Goal: Task Accomplishment & Management: Use online tool/utility

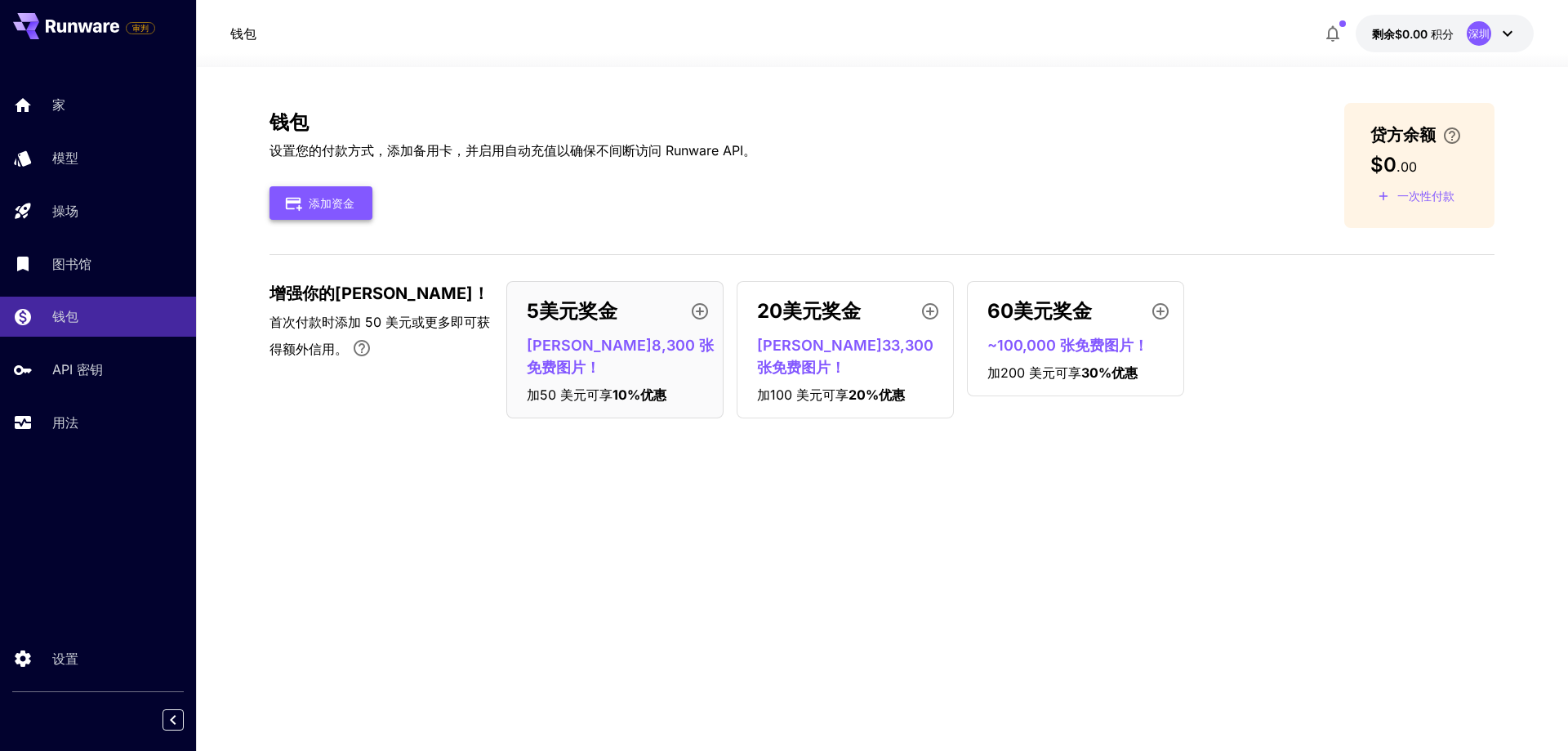
click at [315, 202] on font "添加资金" at bounding box center [332, 203] width 46 height 14
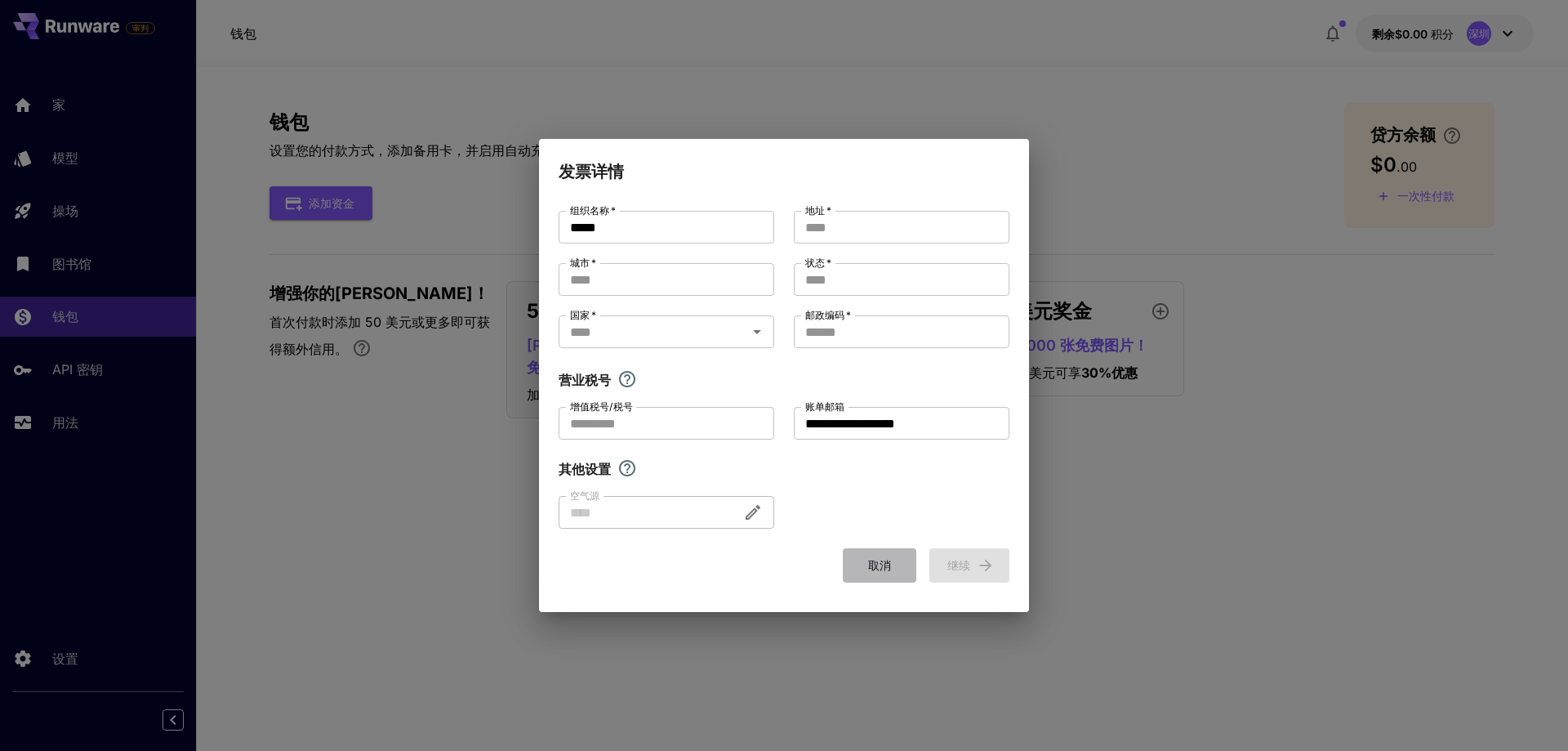
click at [850, 554] on button "取消" at bounding box center [879, 564] width 74 height 33
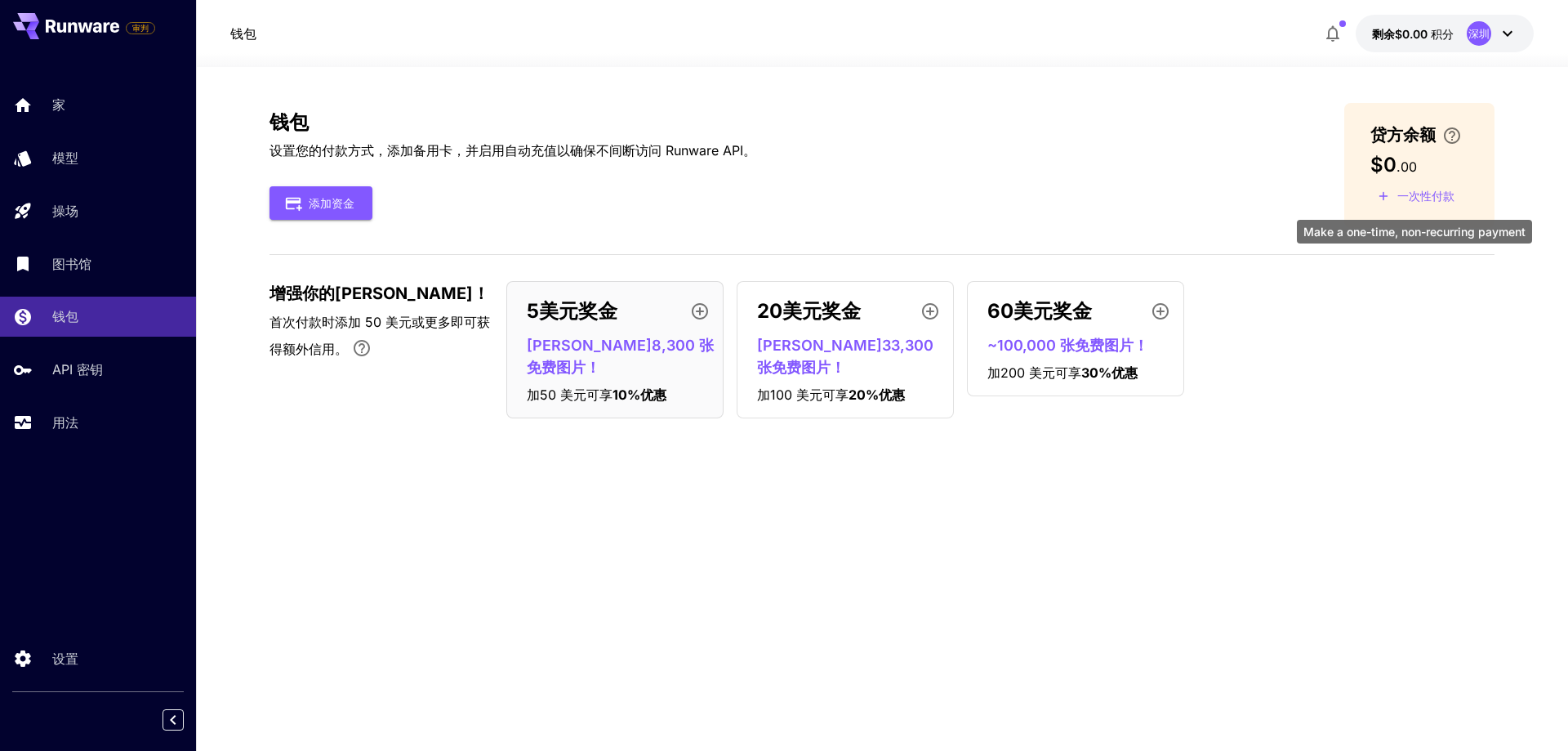
click at [1424, 193] on font "一次性付款" at bounding box center [1426, 195] width 57 height 14
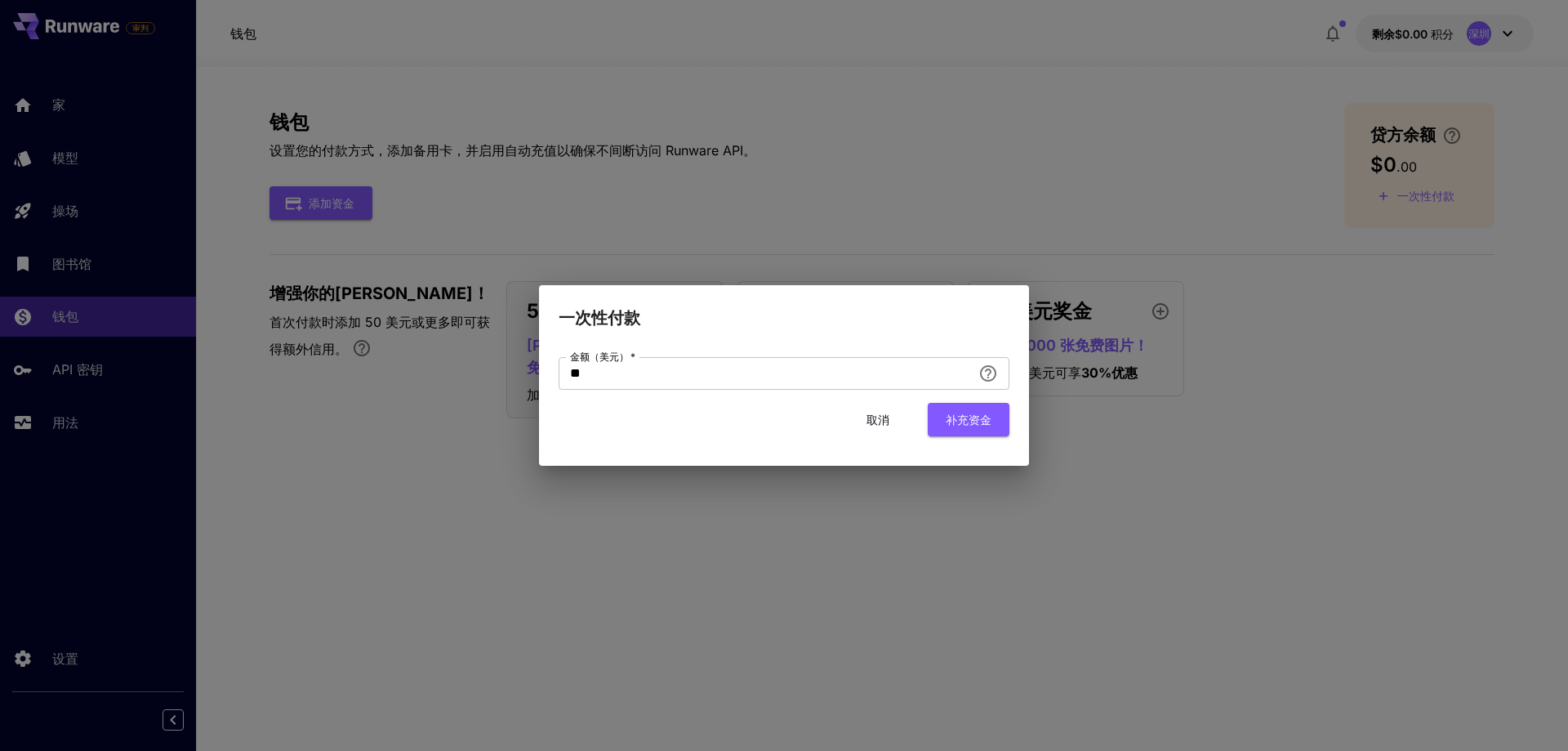
click at [970, 423] on font "补充资金" at bounding box center [968, 419] width 46 height 14
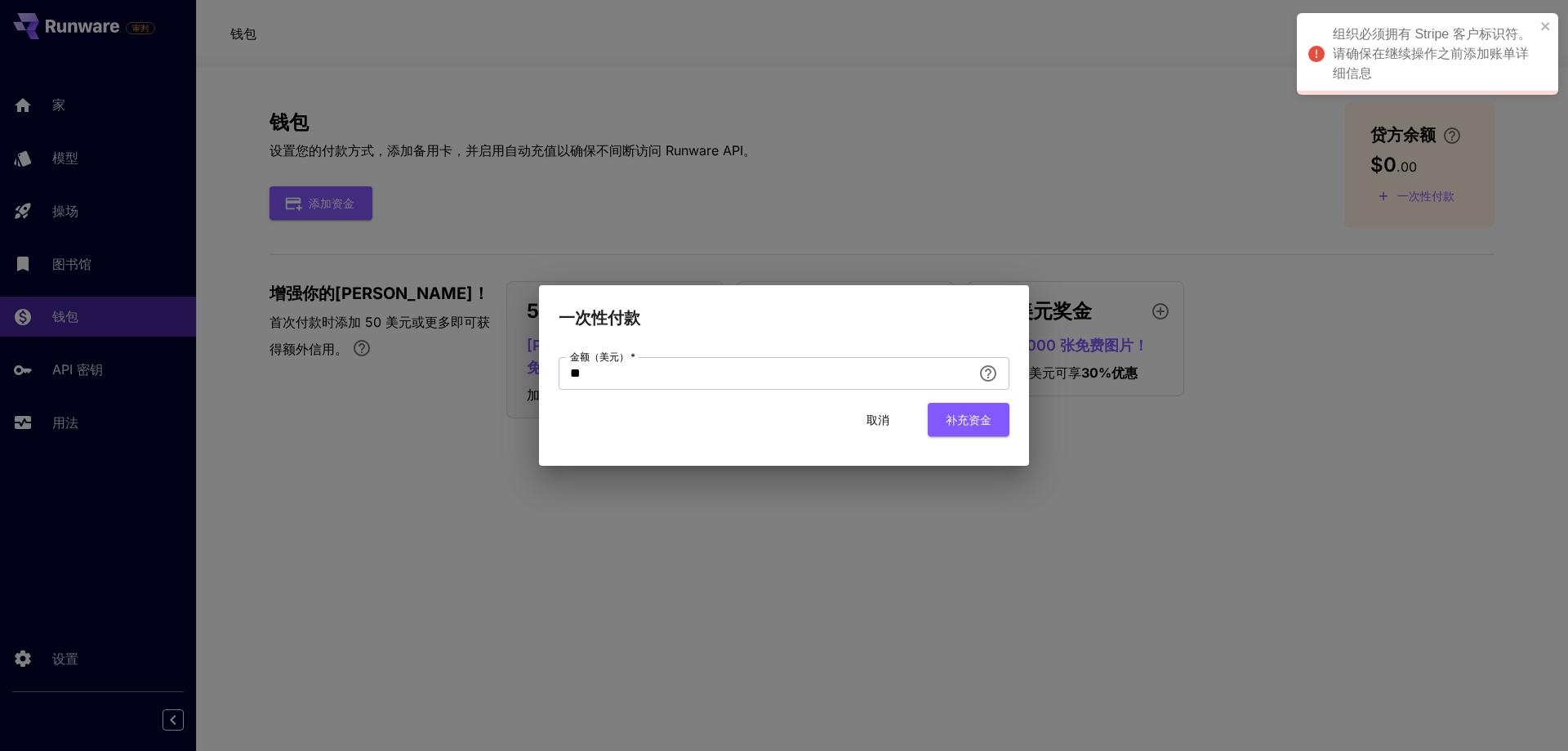
click at [956, 416] on font "补充资金" at bounding box center [968, 419] width 46 height 14
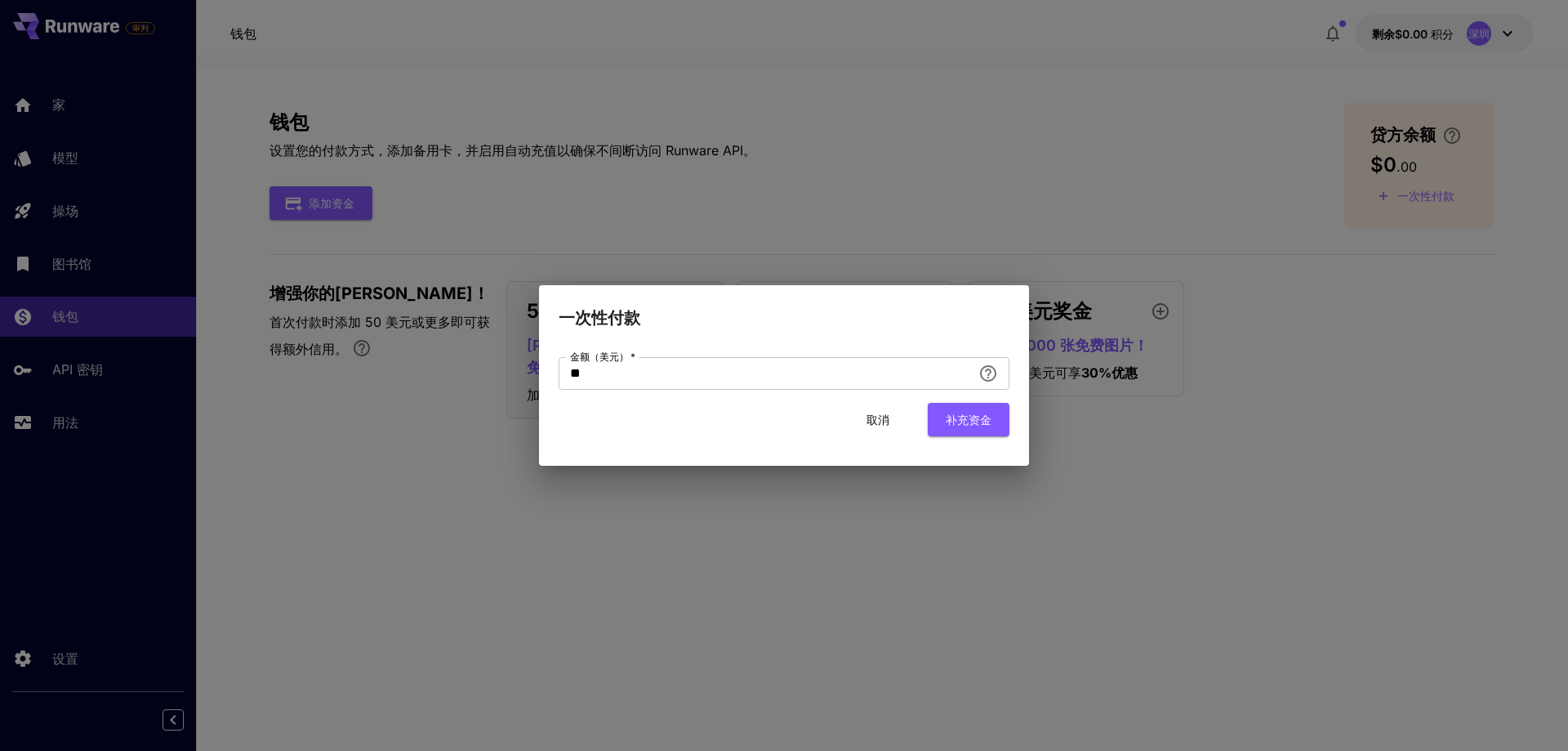
click at [877, 421] on font "取消" at bounding box center [877, 419] width 23 height 14
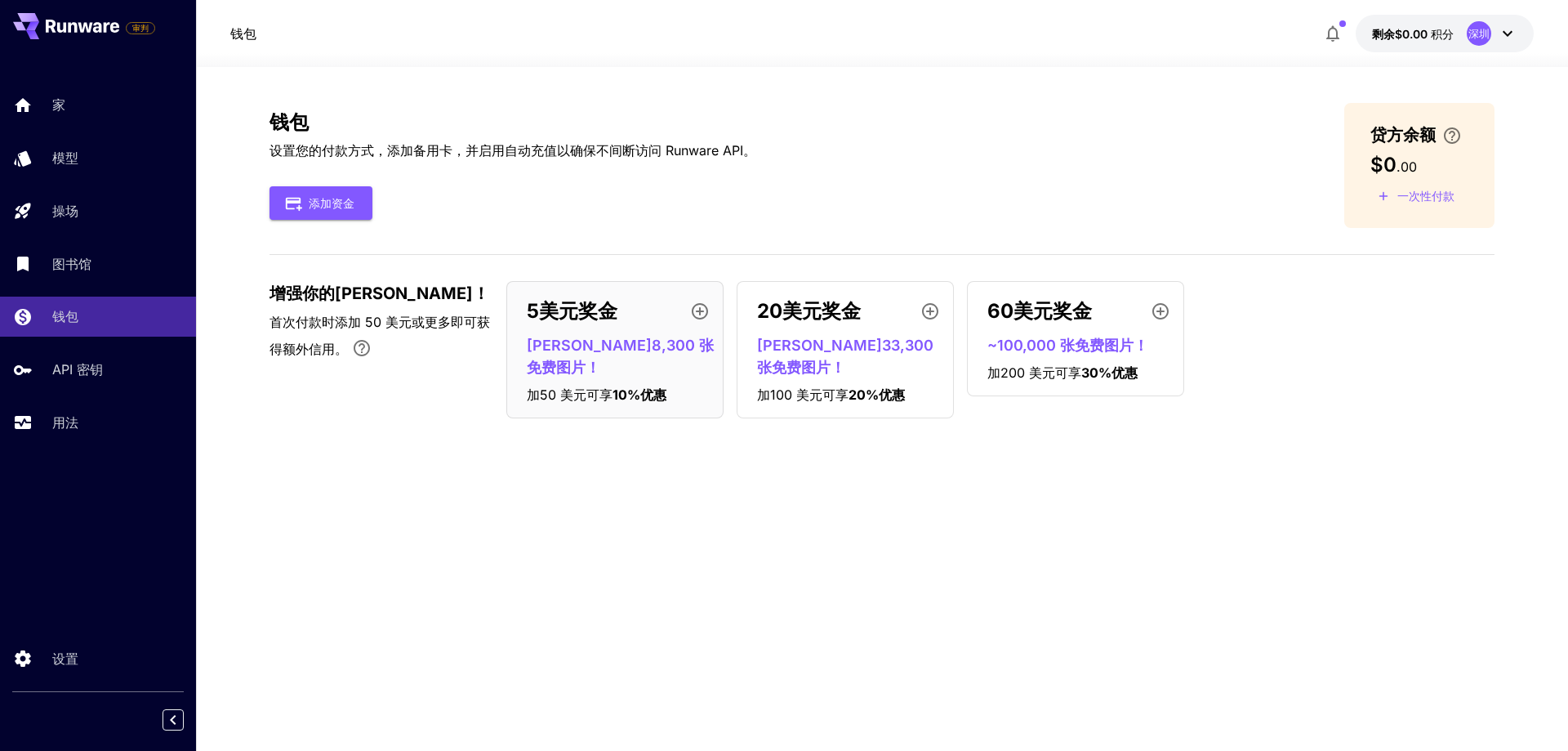
click at [1515, 40] on icon at bounding box center [1507, 33] width 20 height 20
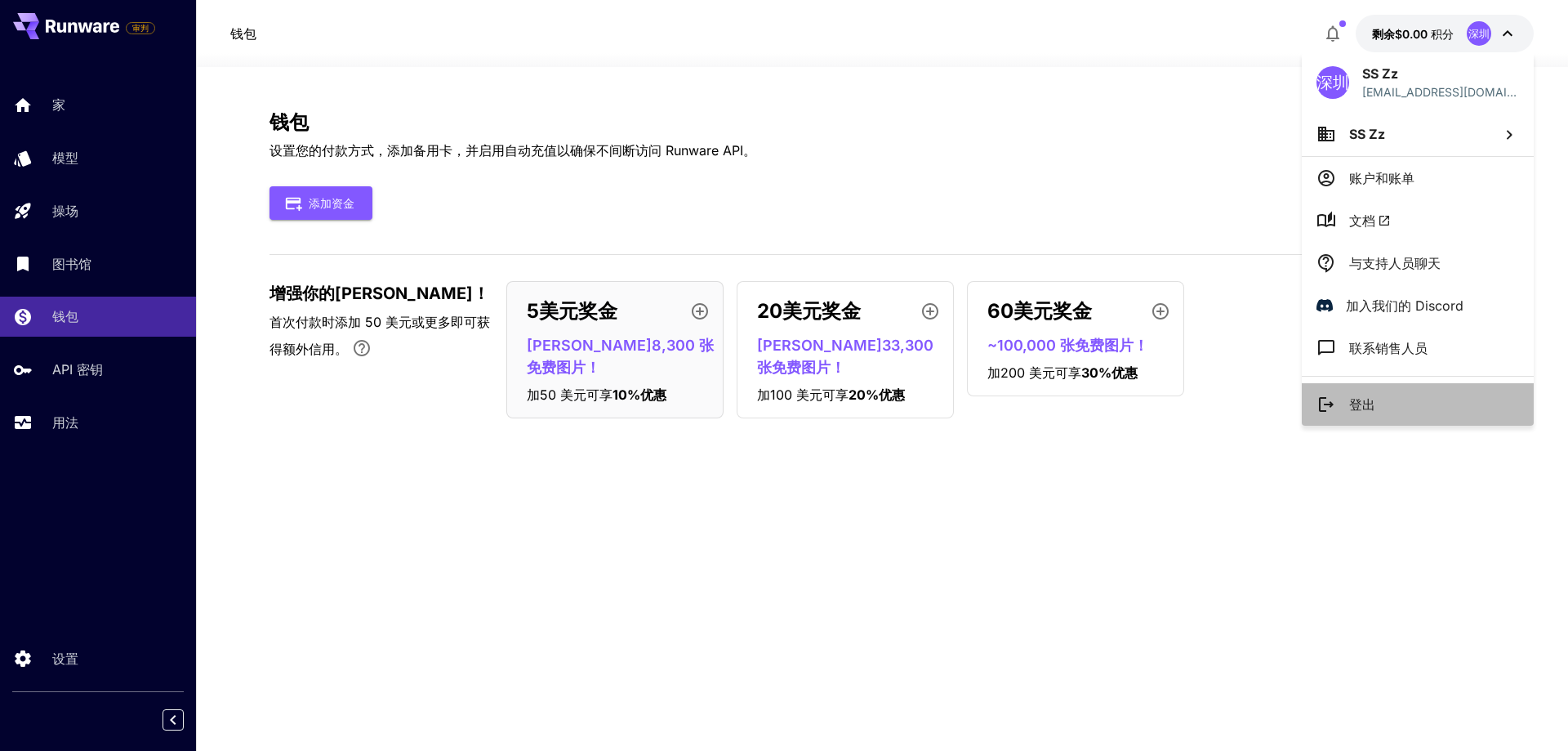
click at [1389, 411] on li "登出" at bounding box center [1417, 403] width 232 height 42
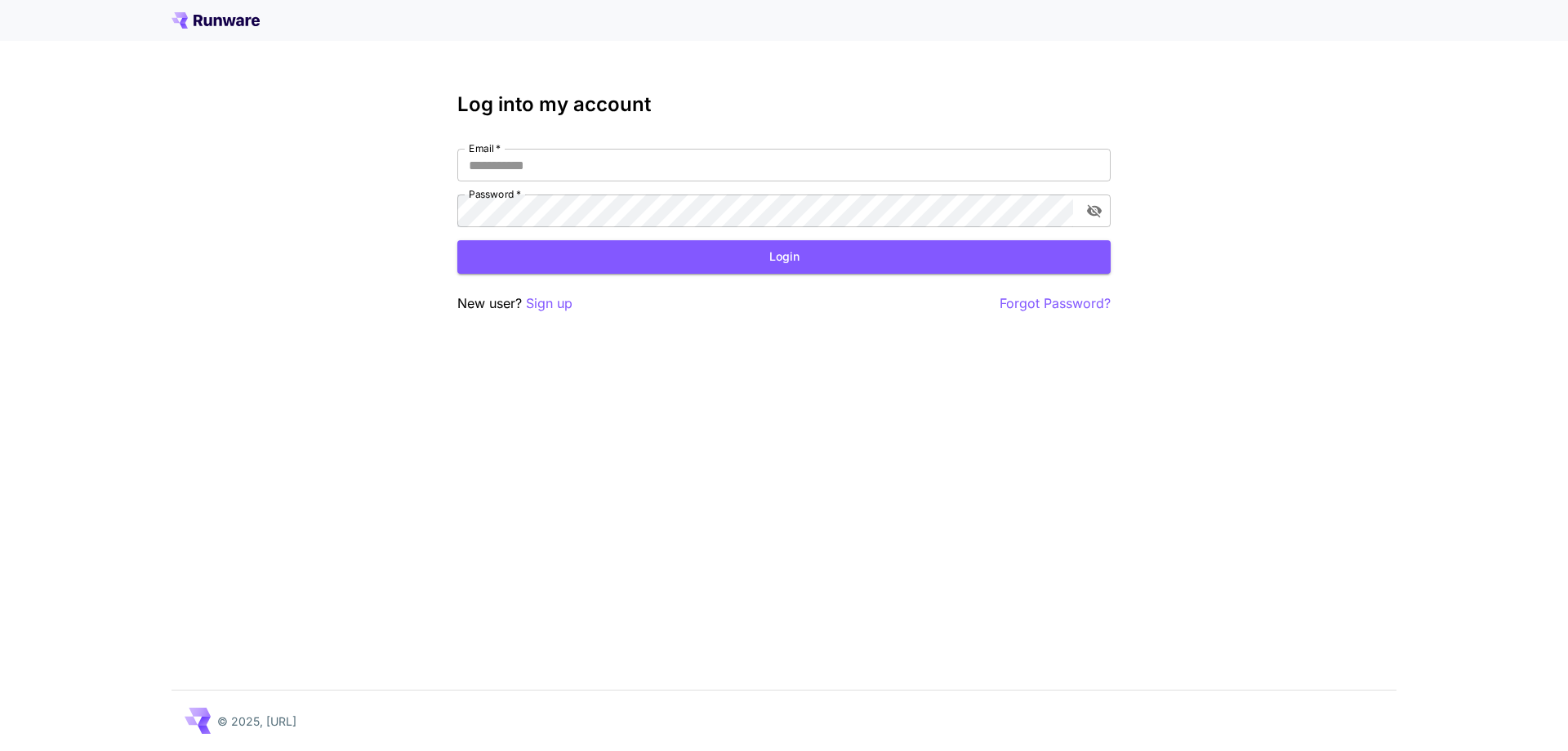
type input "**********"
drag, startPoint x: 0, startPoint y: 0, endPoint x: 668, endPoint y: 168, distance: 688.8
click at [668, 168] on input "**********" at bounding box center [784, 164] width 653 height 32
type input "**********"
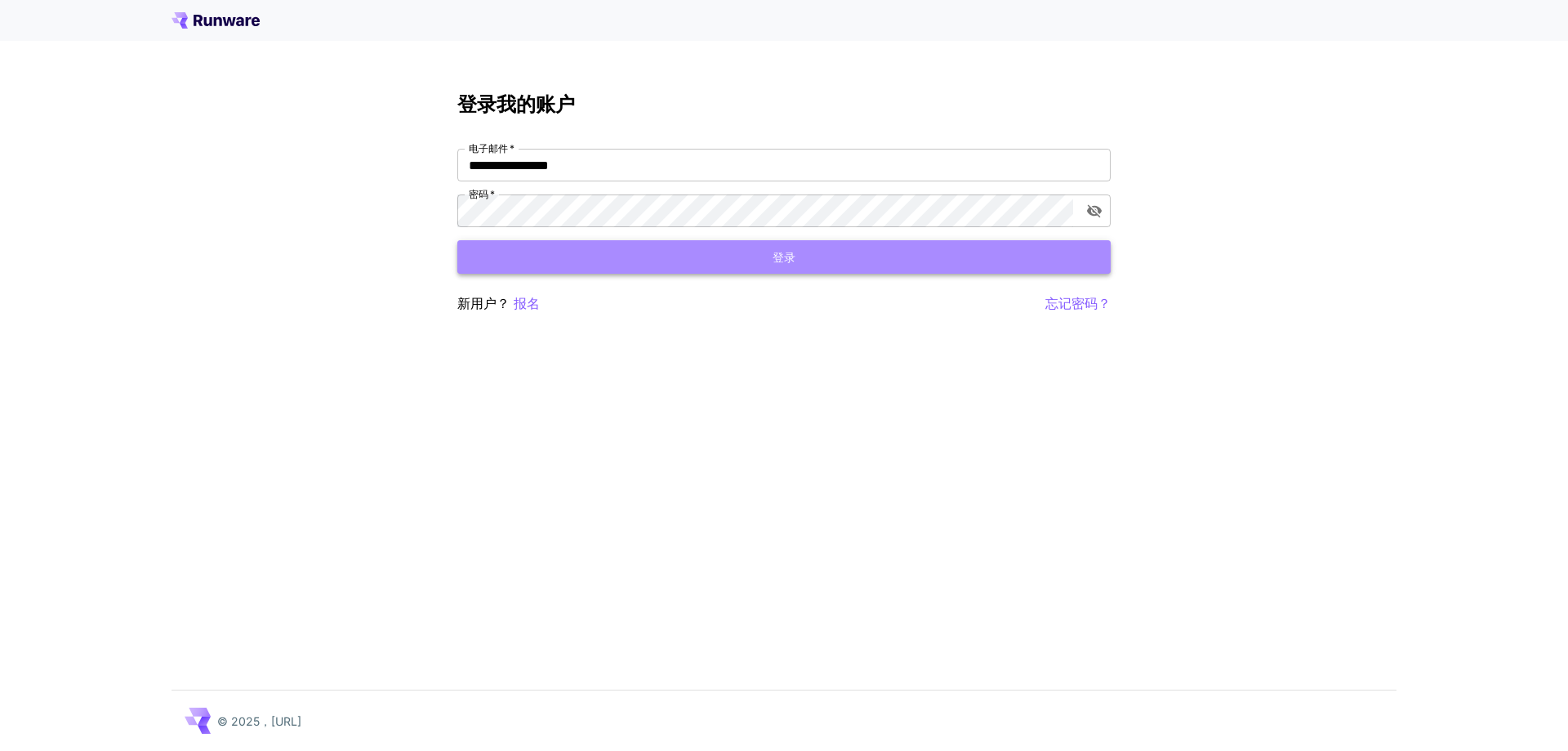
click at [715, 259] on button "登录" at bounding box center [784, 257] width 653 height 33
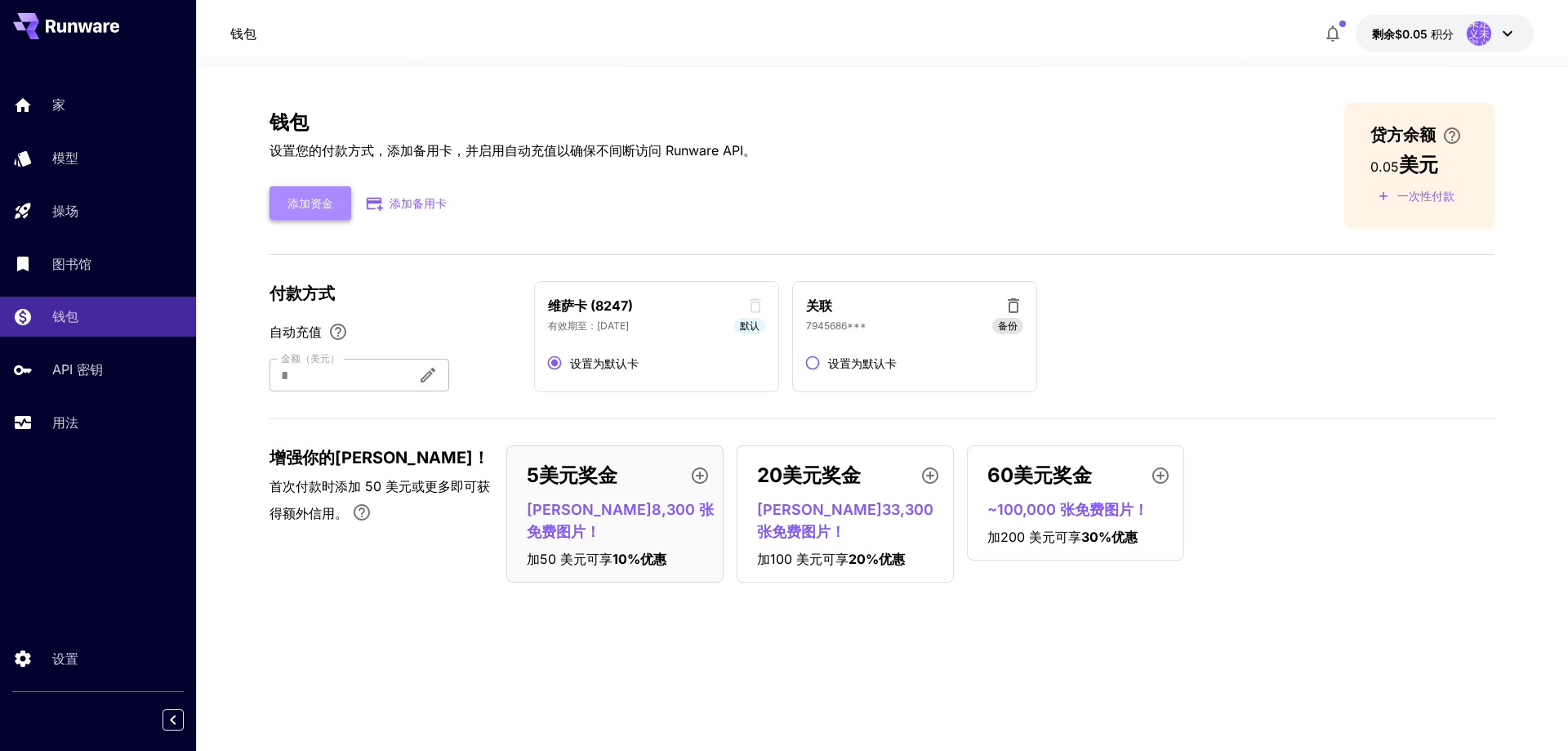
click at [309, 204] on font "添加资金" at bounding box center [310, 203] width 46 height 14
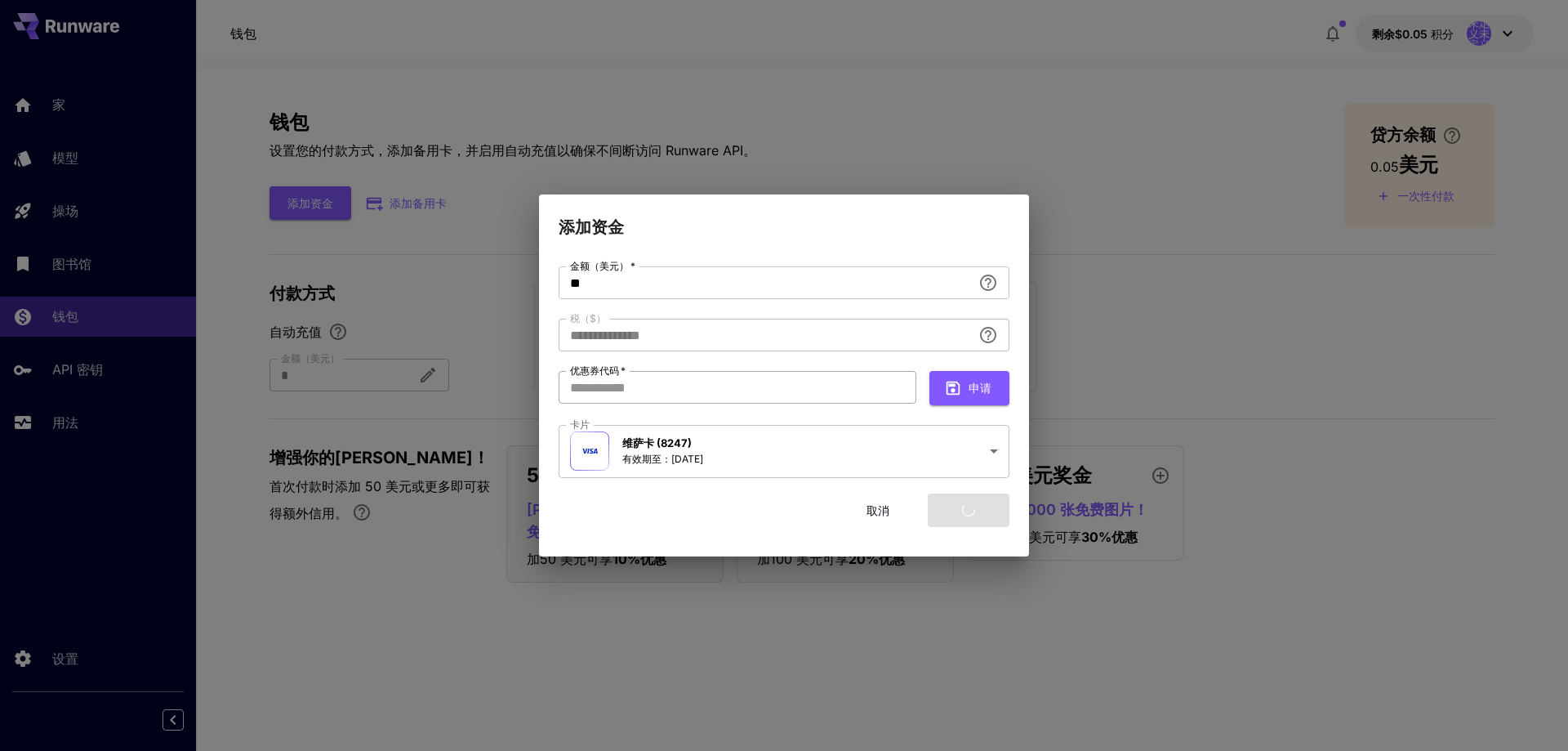
type input "****"
click at [737, 440] on body "家 模型 操场 图书馆 钱包 API 密钥 用法 设置 钱包 剩余$0.05 积分 未定义未定义 钱包 设置您的付款方式，添加备用卡，并启用自动充值以确保不间…" at bounding box center [784, 375] width 1568 height 751
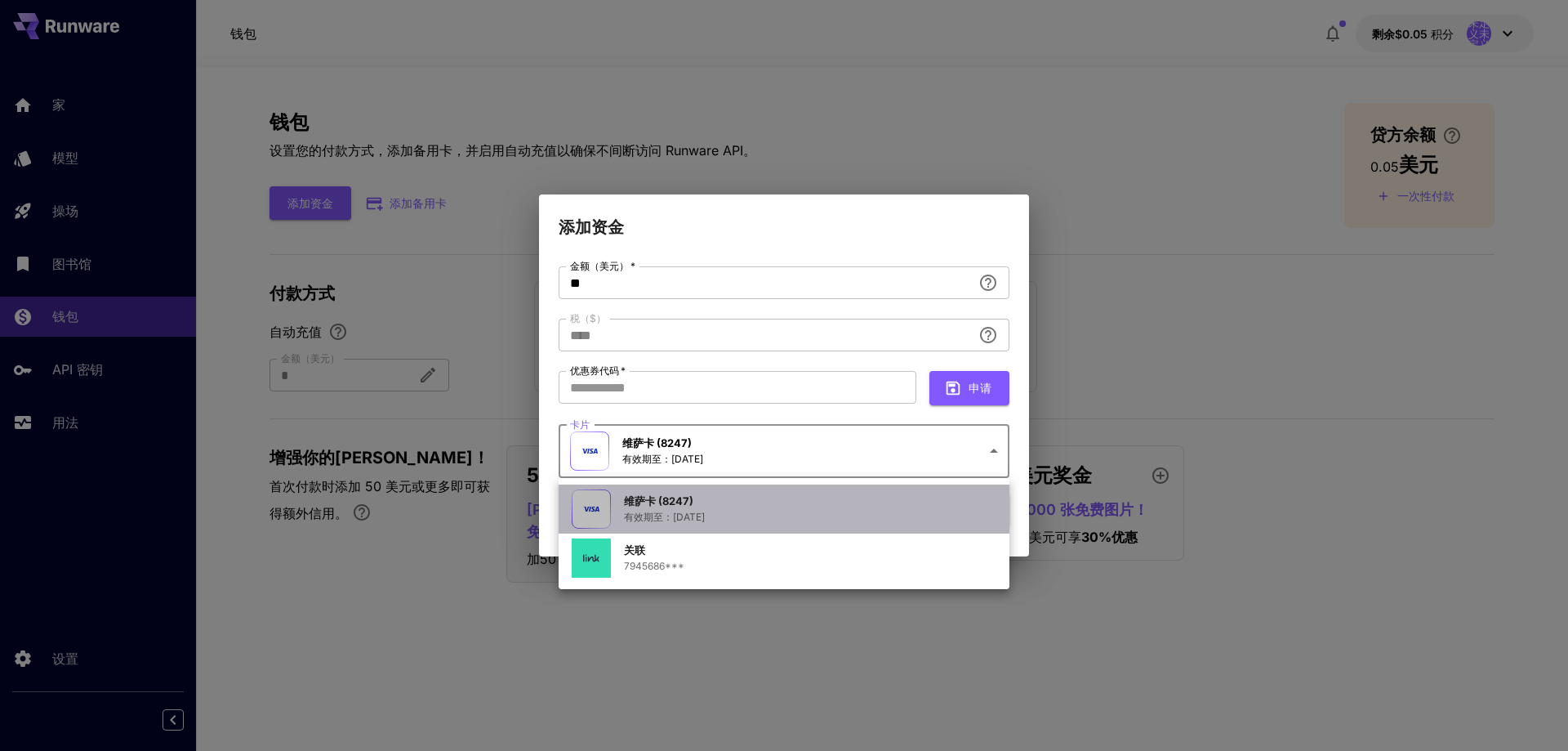
click at [690, 506] on font "维萨卡 (8247)" at bounding box center [658, 500] width 70 height 13
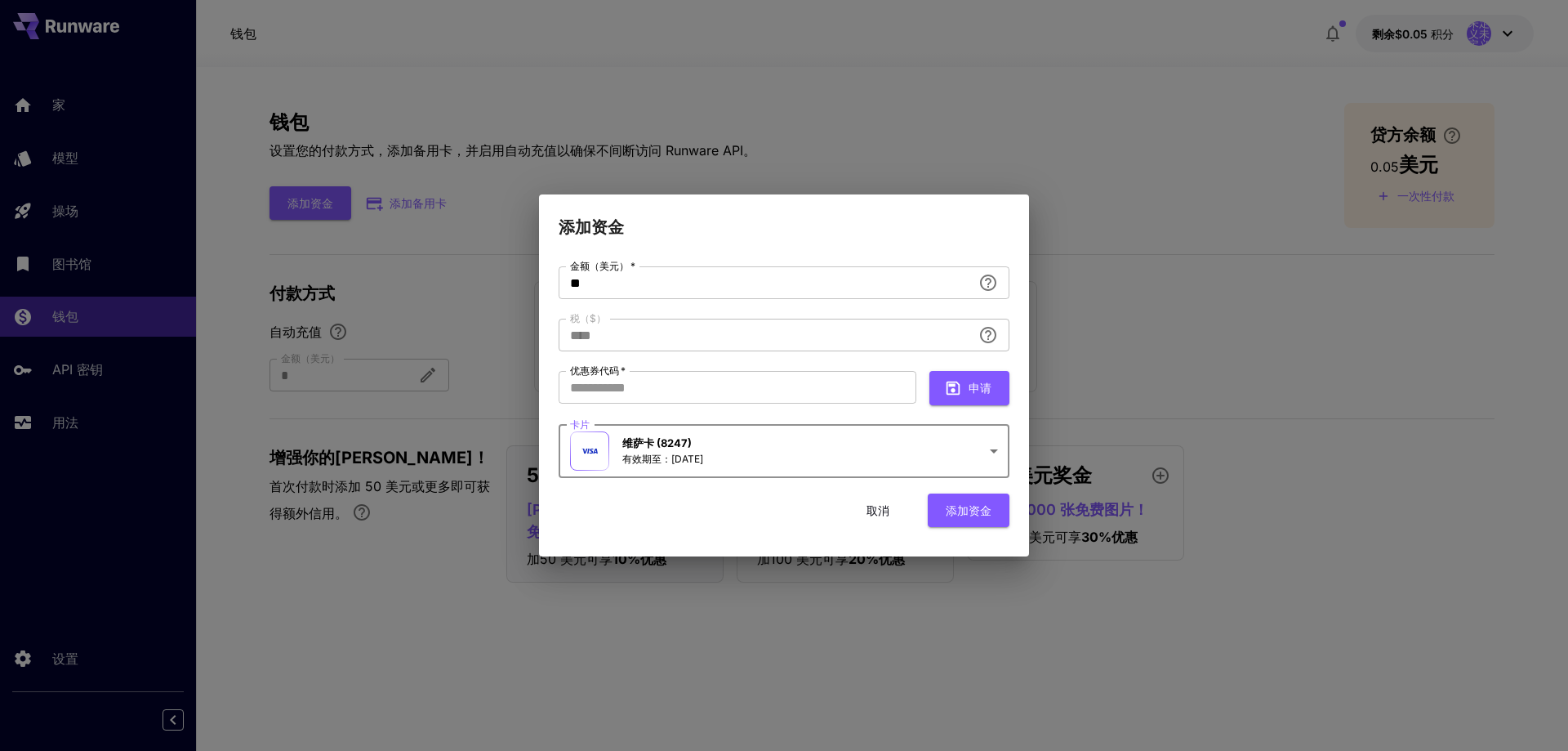
click at [959, 498] on button "添加资金" at bounding box center [967, 510] width 81 height 33
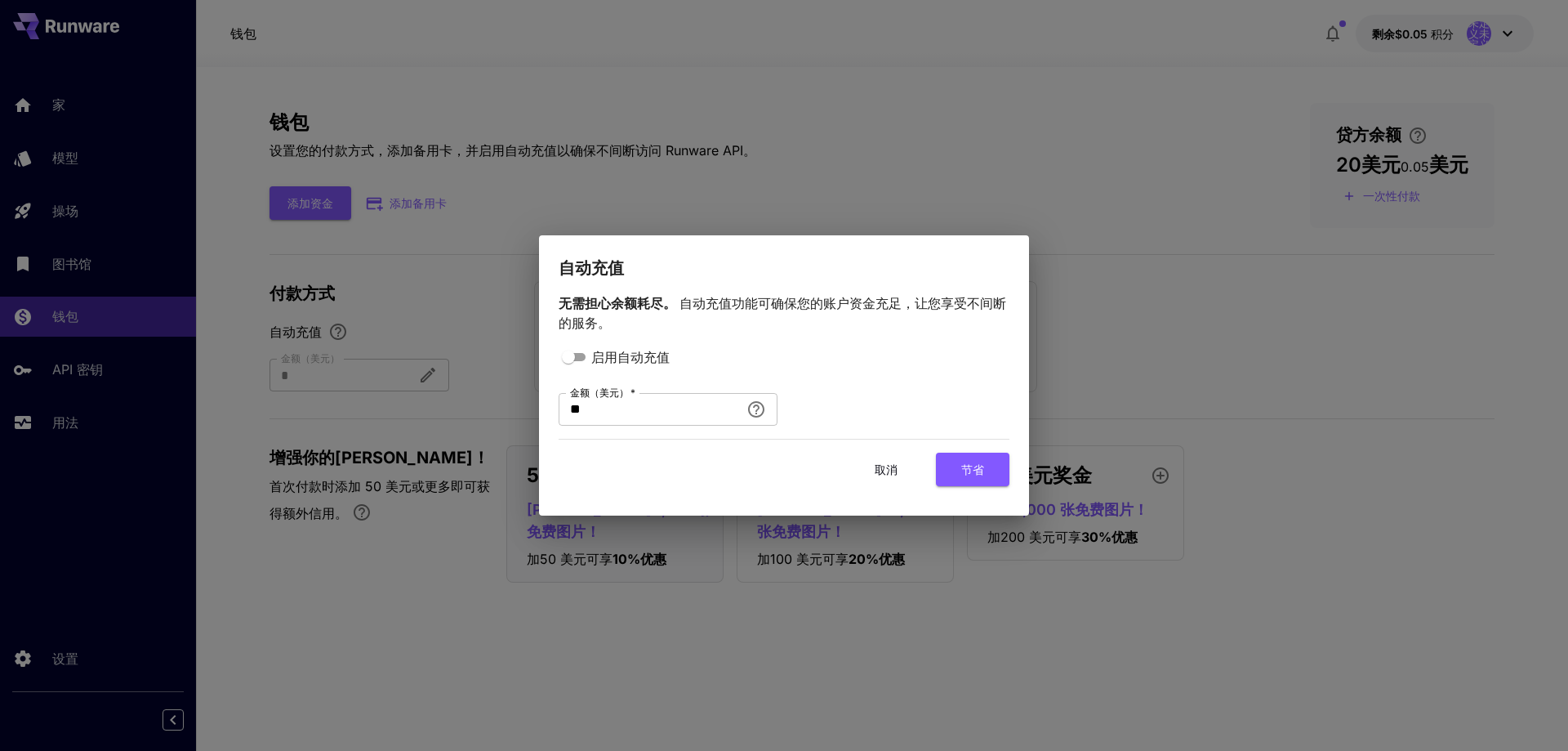
click at [892, 469] on font "取消" at bounding box center [885, 469] width 23 height 14
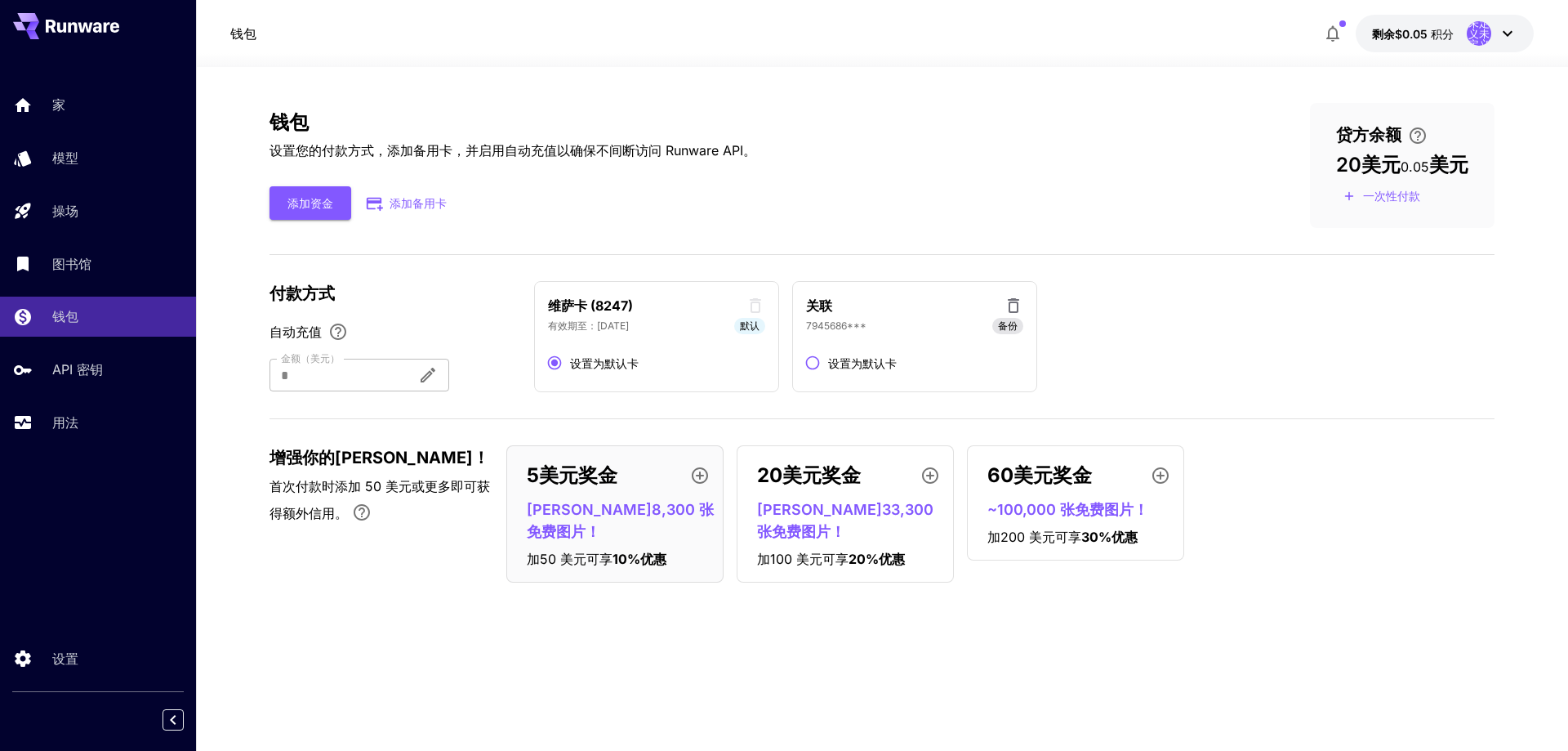
drag, startPoint x: 84, startPoint y: 110, endPoint x: 676, endPoint y: 212, distance: 600.7
click at [716, 321] on div "有效期至：2030年7月 默认" at bounding box center [655, 326] width 217 height 17
click at [587, 336] on div "维萨卡 (8247) 有效期至：2030年7月 默认 设置为默认卡" at bounding box center [656, 336] width 245 height 111
click at [572, 358] on font "设置为默认卡" at bounding box center [604, 363] width 69 height 14
click at [745, 308] on div "维萨卡 (8247)" at bounding box center [655, 304] width 217 height 21
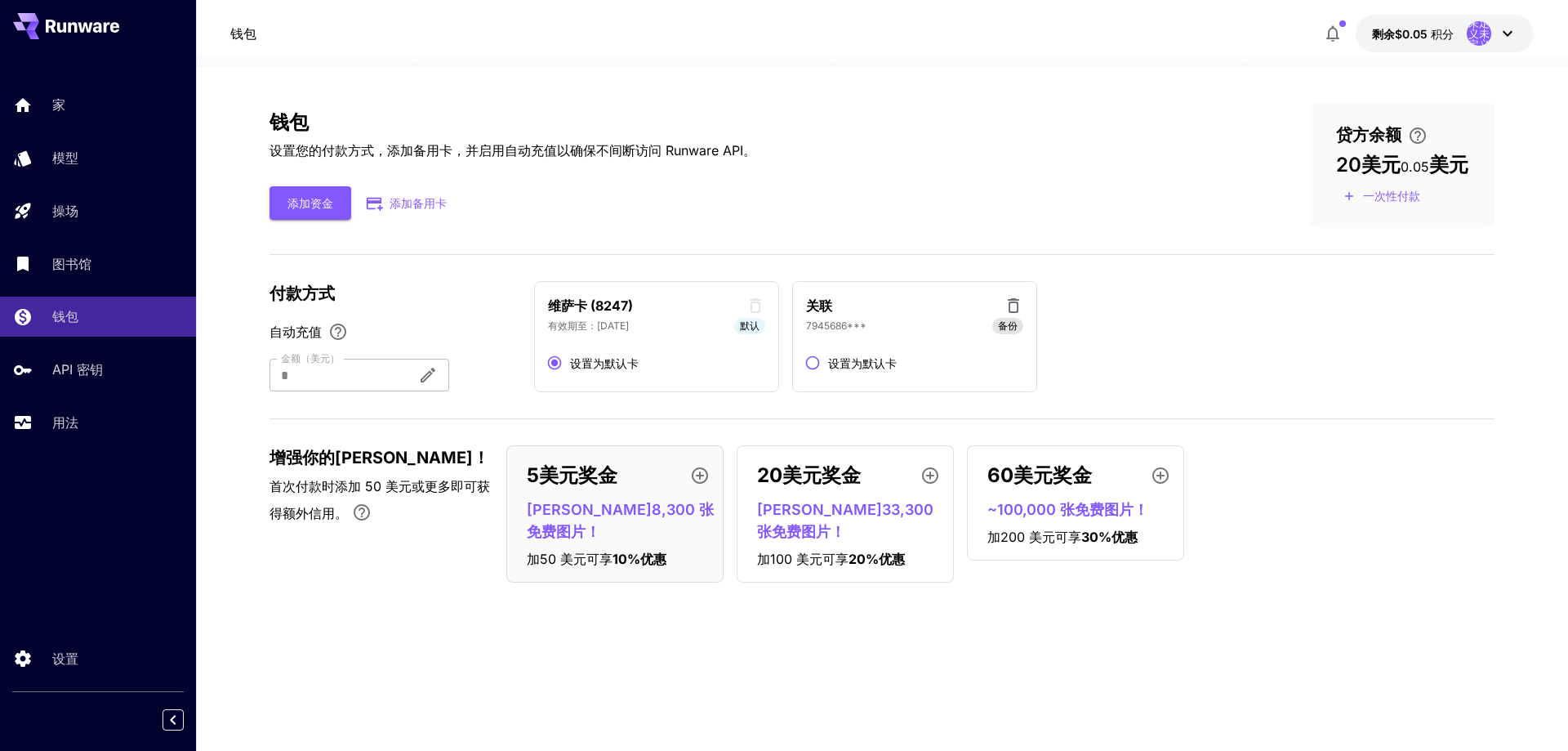
click at [758, 302] on icon at bounding box center [756, 305] width 12 height 15
click at [758, 309] on icon at bounding box center [756, 305] width 12 height 15
click at [757, 308] on icon at bounding box center [756, 305] width 20 height 20
click at [751, 306] on icon at bounding box center [756, 305] width 12 height 15
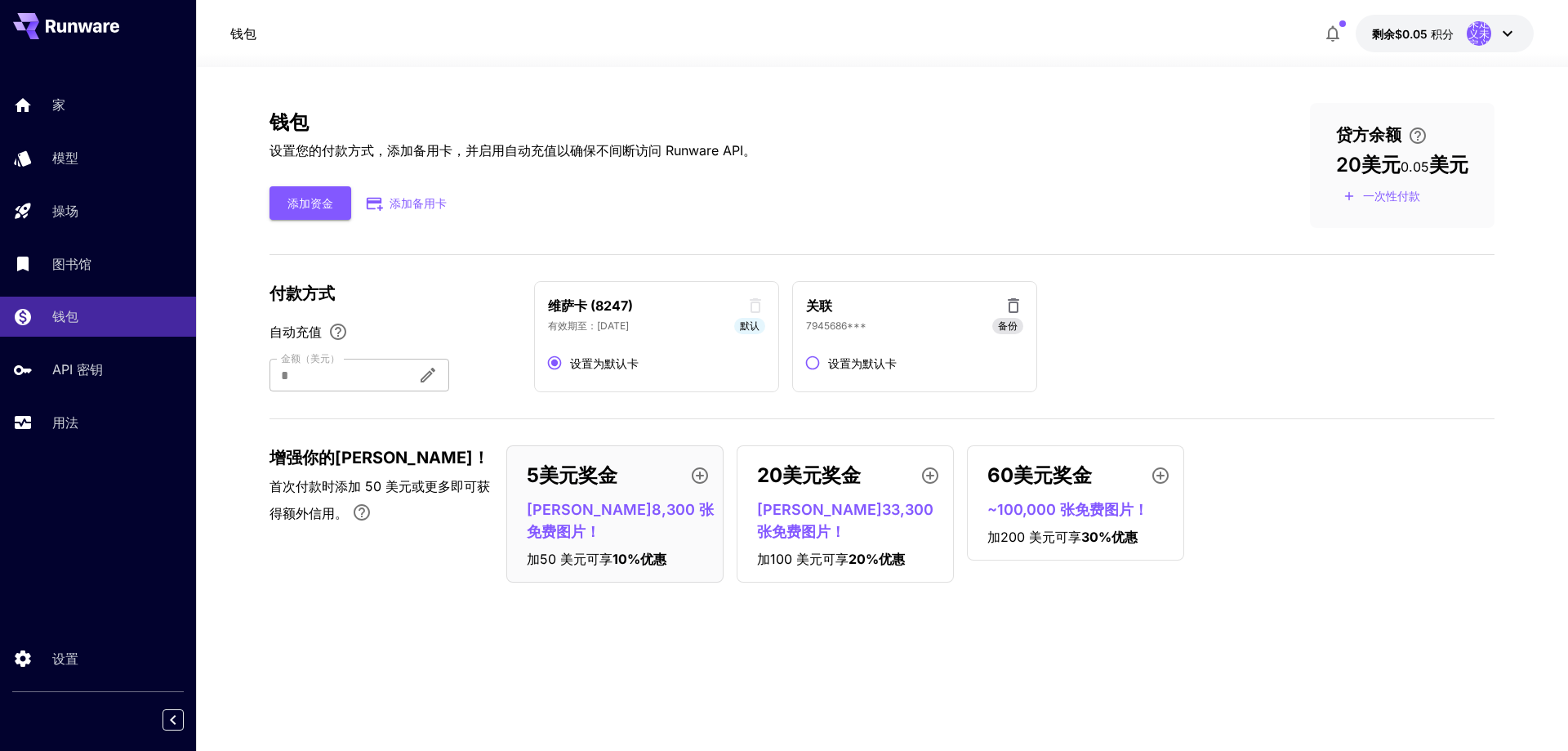
click at [757, 302] on icon at bounding box center [756, 305] width 12 height 15
click at [752, 328] on font "默认" at bounding box center [750, 325] width 20 height 12
click at [754, 303] on icon at bounding box center [756, 305] width 12 height 15
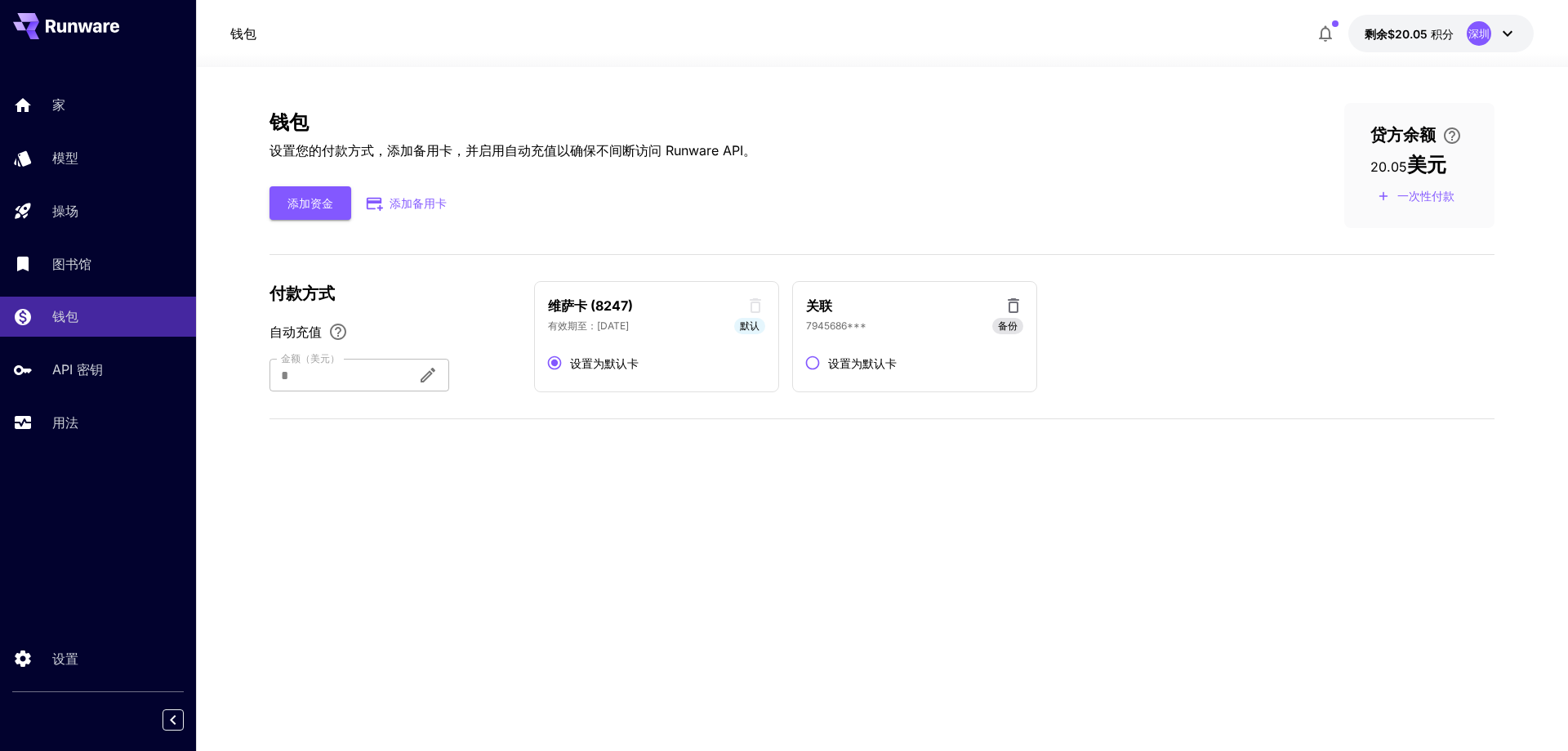
click at [758, 300] on icon at bounding box center [756, 305] width 12 height 15
click at [757, 306] on icon at bounding box center [756, 305] width 20 height 20
click at [755, 308] on icon at bounding box center [756, 305] width 20 height 20
click at [753, 309] on icon at bounding box center [756, 305] width 20 height 20
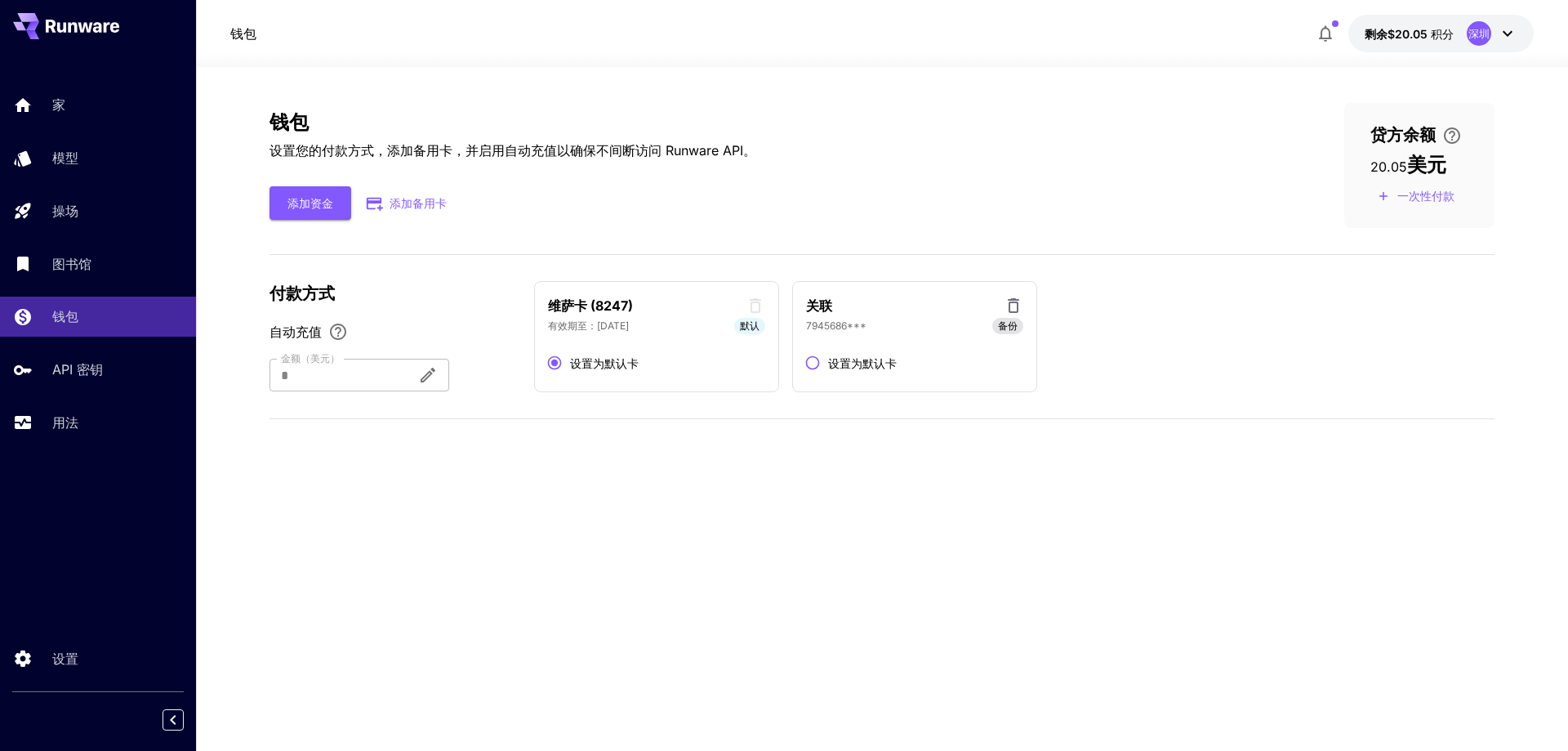
click at [832, 373] on label "设置为默认卡" at bounding box center [847, 363] width 100 height 31
click at [761, 304] on icon at bounding box center [756, 305] width 20 height 20
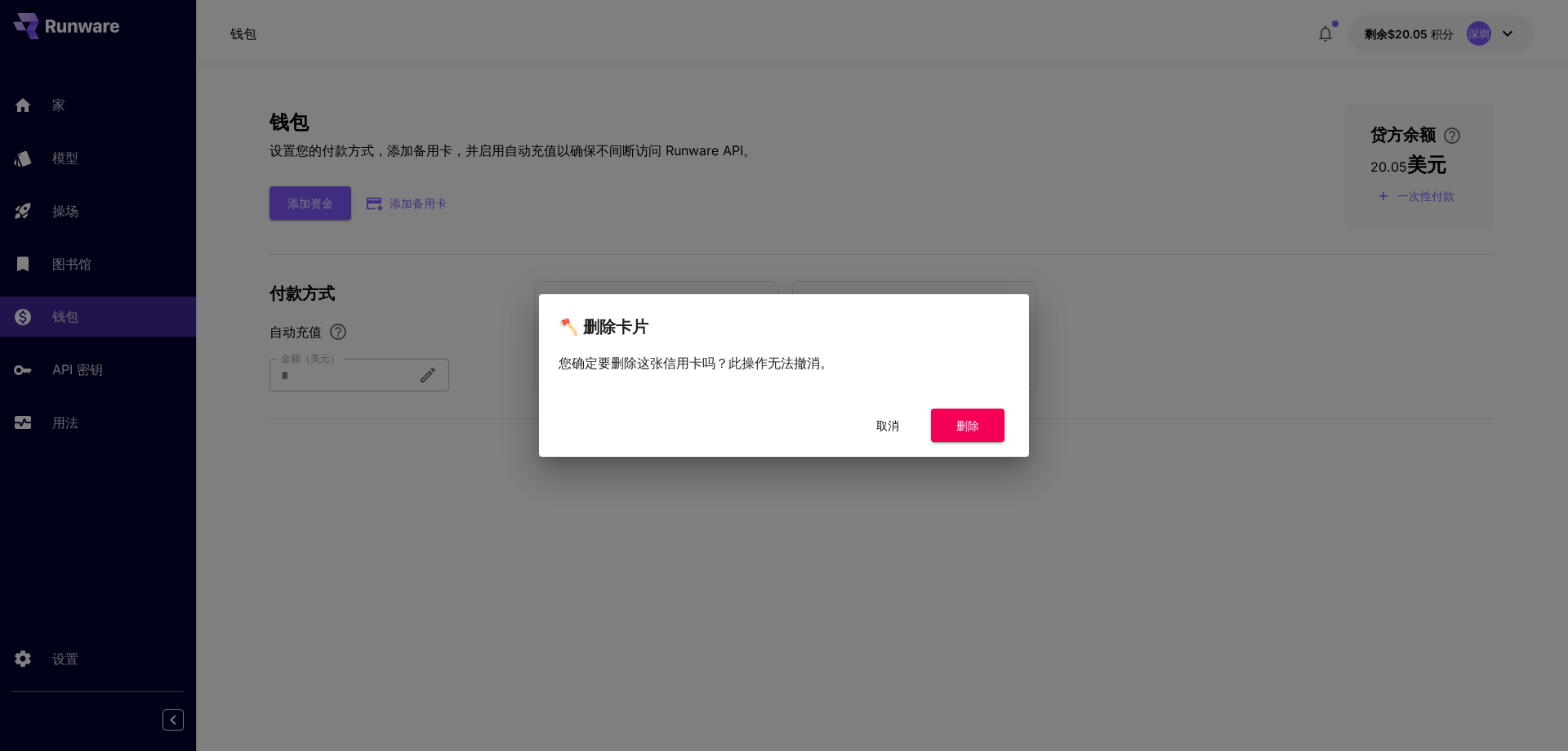
click at [954, 411] on button "删除" at bounding box center [967, 425] width 74 height 33
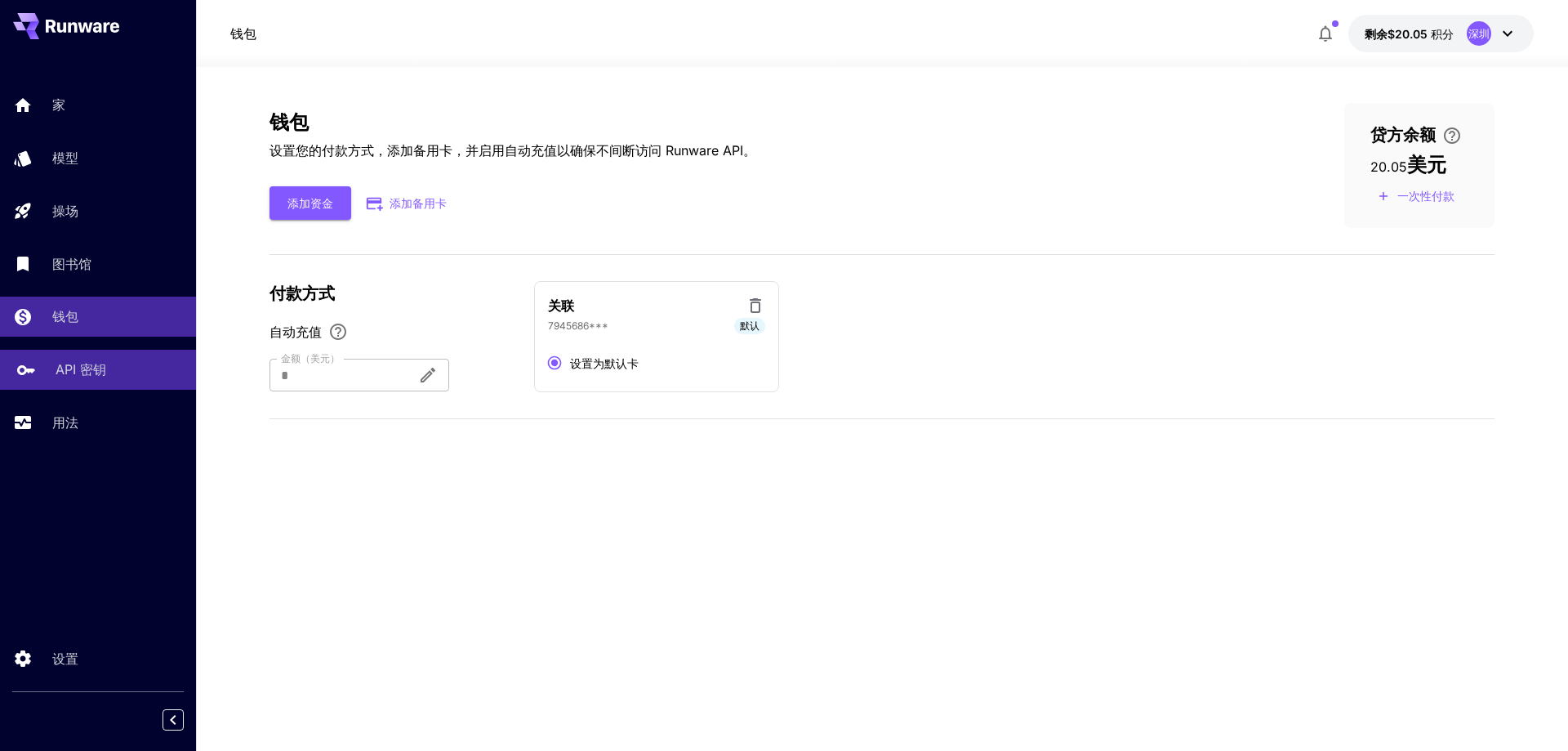
click at [61, 375] on font "API 密钥" at bounding box center [81, 369] width 51 height 17
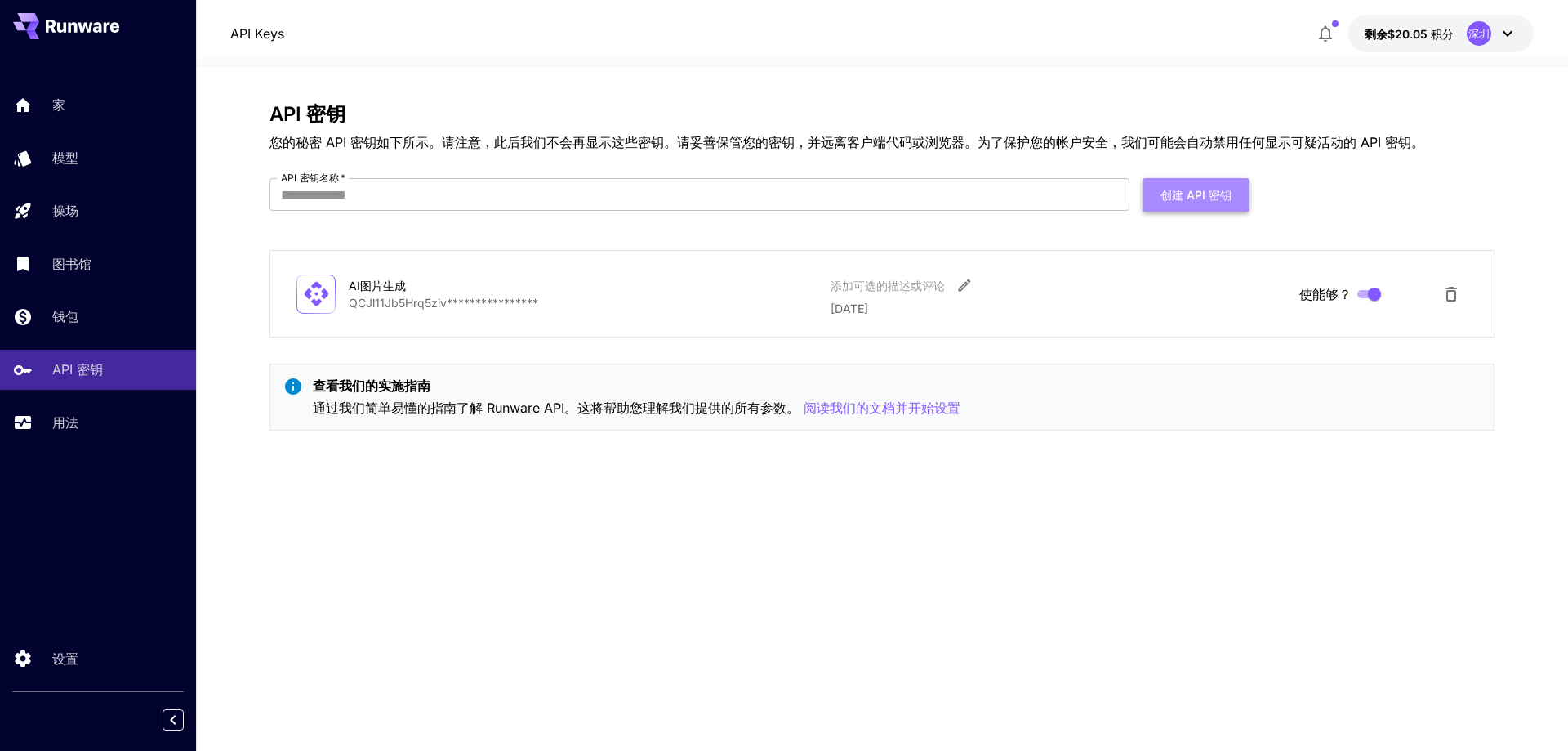
click at [1207, 200] on font "创建 API 密钥" at bounding box center [1195, 194] width 71 height 14
click at [431, 194] on input "API 密钥名称   *" at bounding box center [700, 193] width 860 height 32
type input "******"
click at [1223, 191] on font "创建 API 密钥" at bounding box center [1195, 194] width 71 height 14
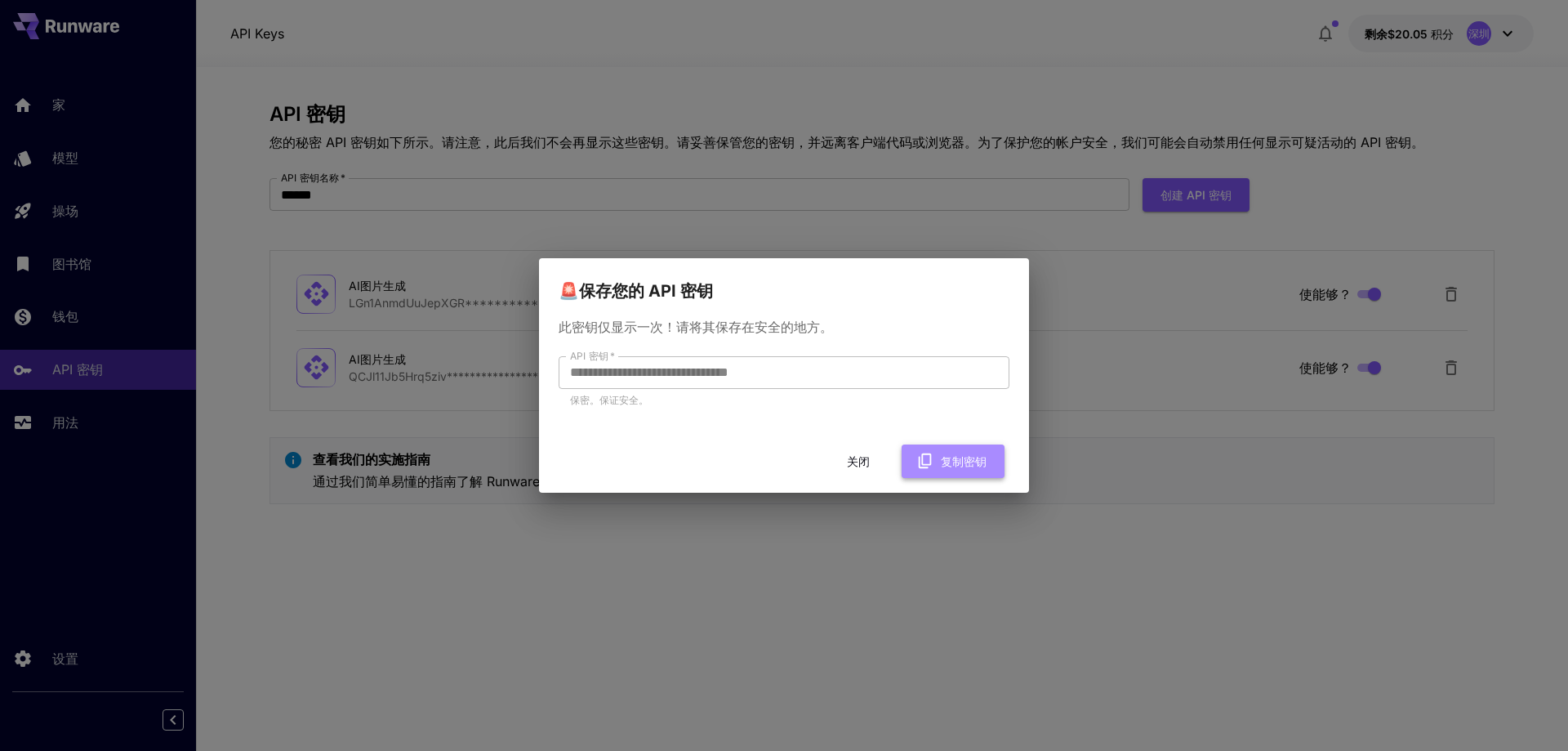
click at [940, 467] on button "复制密钥" at bounding box center [953, 461] width 103 height 33
click at [967, 462] on font "复制密钥" at bounding box center [964, 461] width 46 height 14
click at [862, 456] on font "关闭" at bounding box center [858, 461] width 23 height 14
